Goal: Task Accomplishment & Management: Use online tool/utility

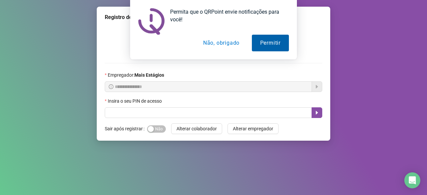
click at [273, 44] on button "Permitir" at bounding box center [270, 43] width 37 height 17
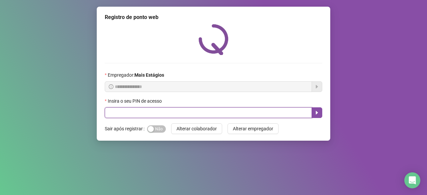
click at [238, 114] on input "text" at bounding box center [208, 112] width 207 height 11
type input "*****"
click at [319, 113] on icon "caret-right" at bounding box center [316, 112] width 5 height 5
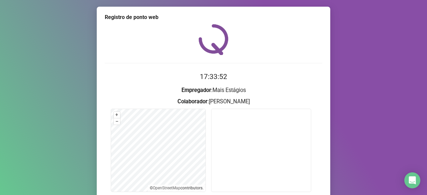
scroll to position [65, 0]
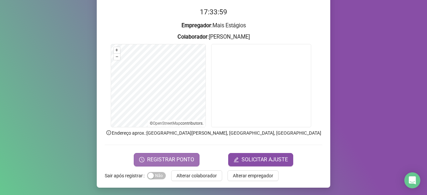
click at [178, 164] on button "REGISTRAR PONTO" at bounding box center [167, 159] width 66 height 13
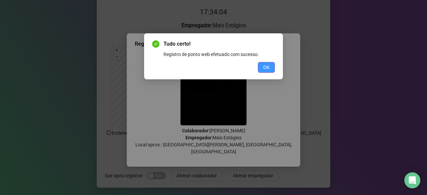
click at [269, 67] on span "OK" at bounding box center [266, 67] width 6 height 7
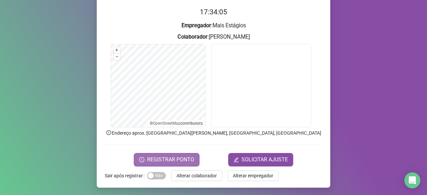
click at [183, 155] on button "REGISTRAR PONTO" at bounding box center [167, 159] width 66 height 13
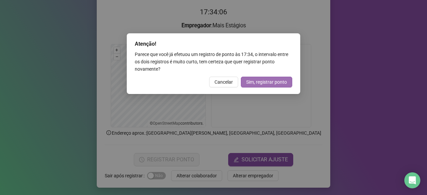
click at [271, 82] on span "Sim, registrar ponto" at bounding box center [266, 81] width 41 height 7
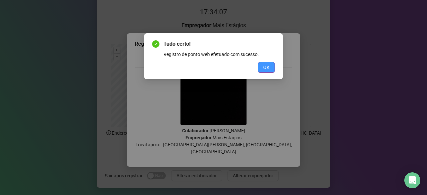
click at [268, 69] on span "OK" at bounding box center [266, 67] width 6 height 7
